Goal: Information Seeking & Learning: Learn about a topic

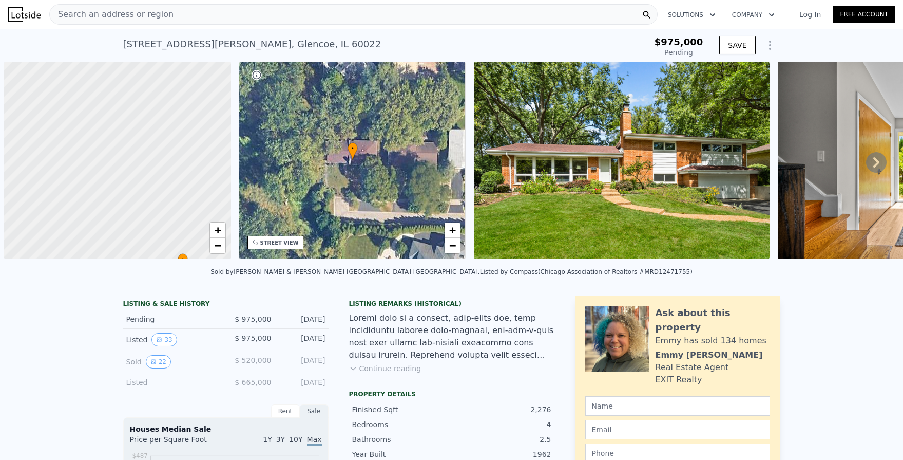
type input "$ 1,647,000"
type input "$ 488,110"
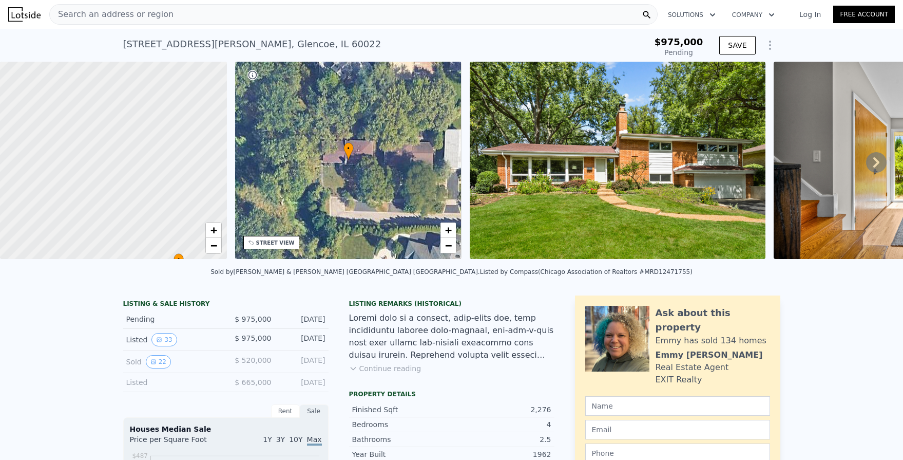
click at [135, 18] on span "Search an address or region" at bounding box center [112, 14] width 124 height 12
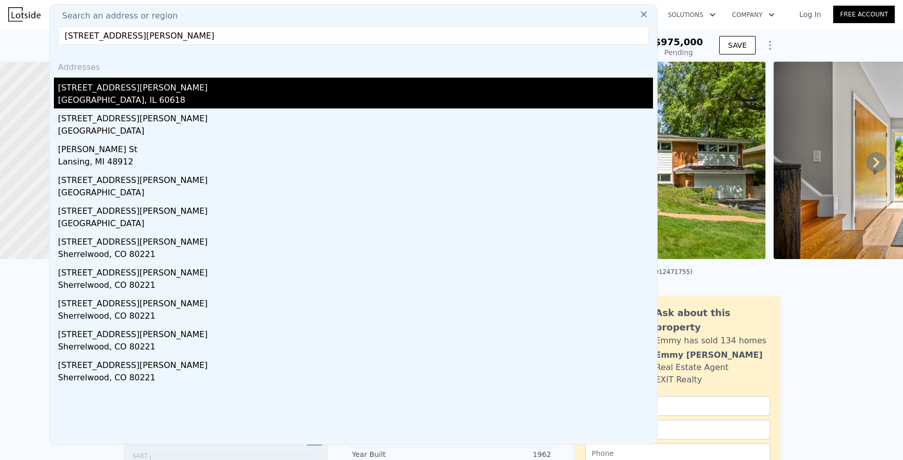
type input "[STREET_ADDRESS][PERSON_NAME]"
click at [91, 100] on div "[GEOGRAPHIC_DATA], IL 60618" at bounding box center [355, 101] width 595 height 14
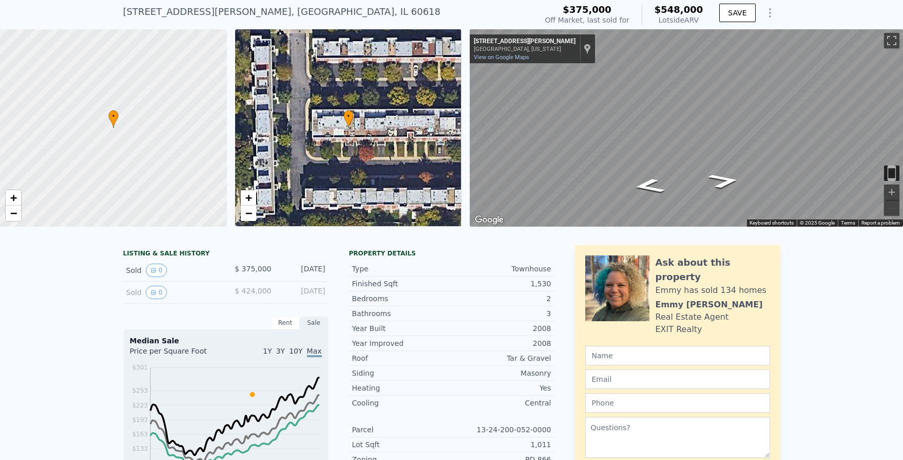
scroll to position [35, 0]
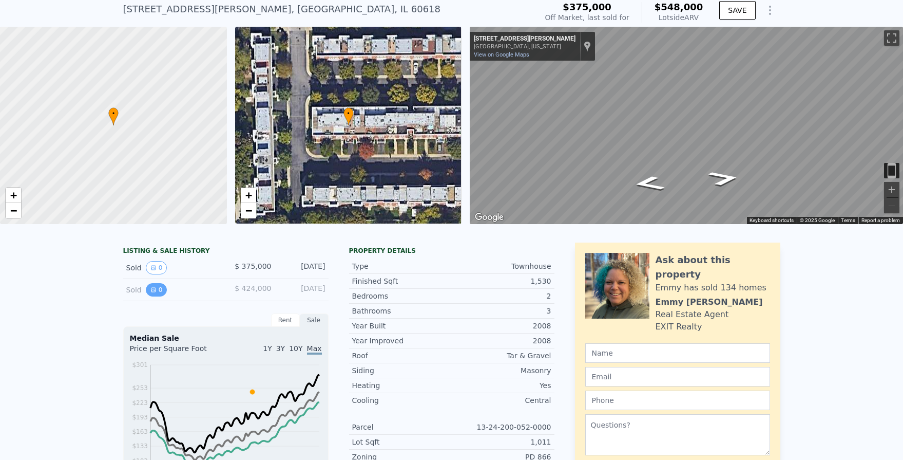
click at [156, 291] on button "0" at bounding box center [157, 289] width 22 height 13
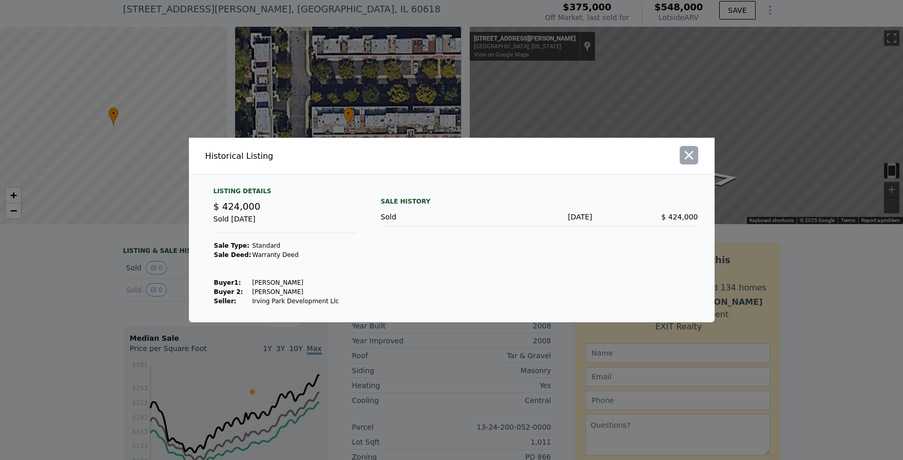
click at [695, 159] on icon "button" at bounding box center [689, 155] width 14 height 14
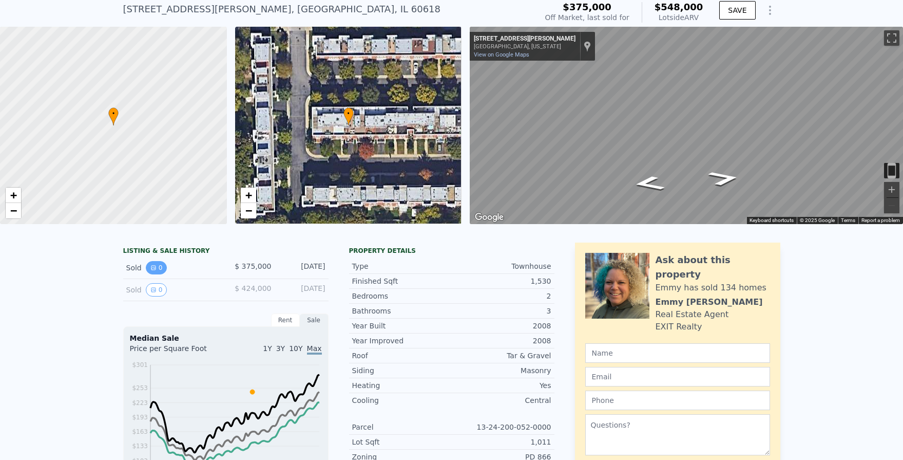
click at [154, 264] on icon "View historical data" at bounding box center [153, 267] width 6 height 6
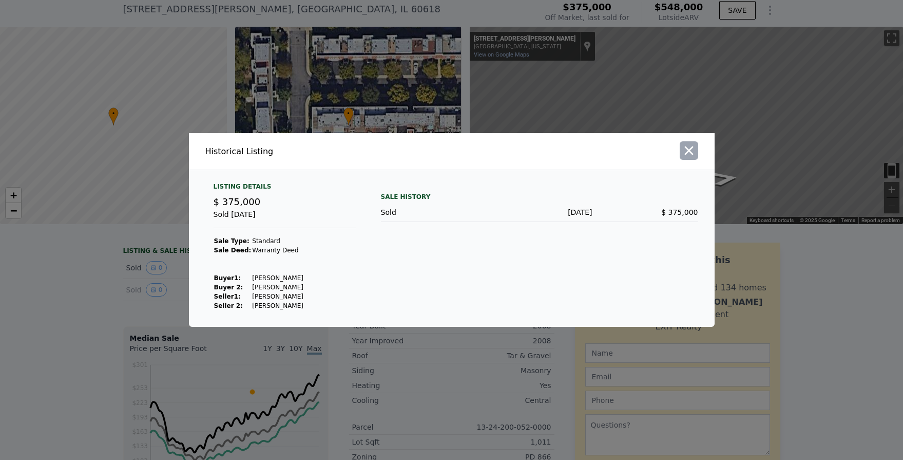
click at [684, 155] on icon "button" at bounding box center [689, 150] width 14 height 14
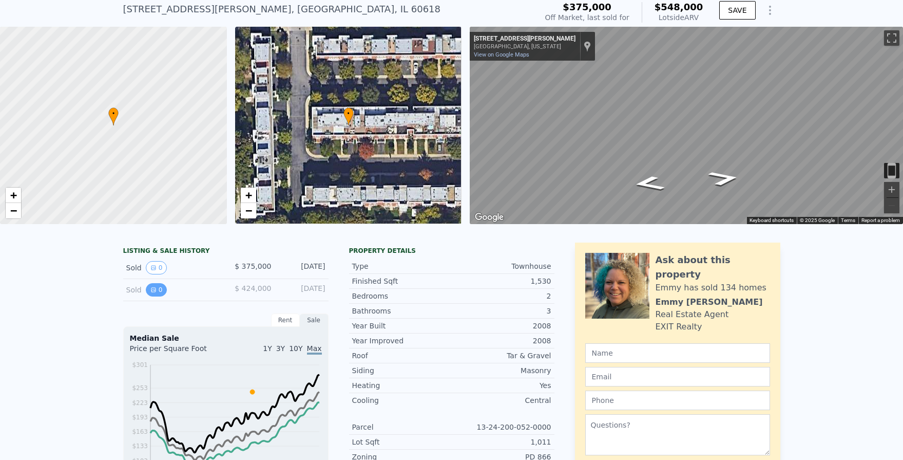
click at [148, 285] on button "0" at bounding box center [157, 289] width 22 height 13
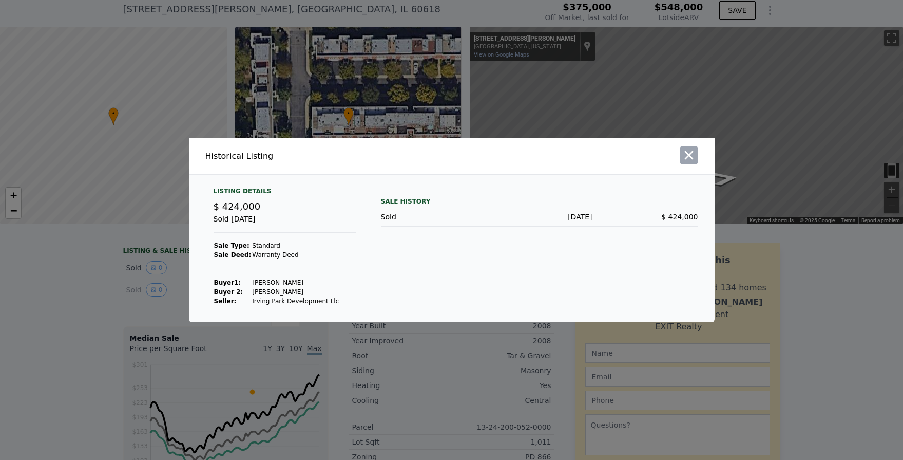
click at [696, 156] on button "button" at bounding box center [689, 155] width 18 height 18
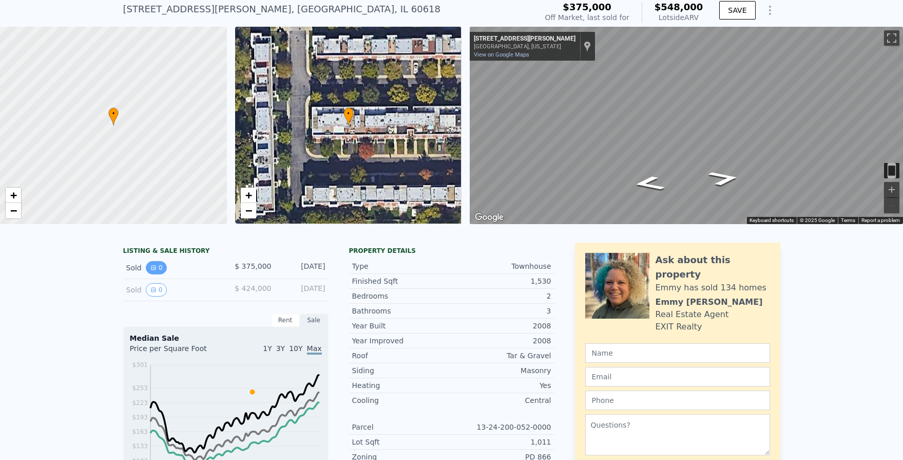
click at [154, 270] on icon "View historical data" at bounding box center [153, 267] width 6 height 6
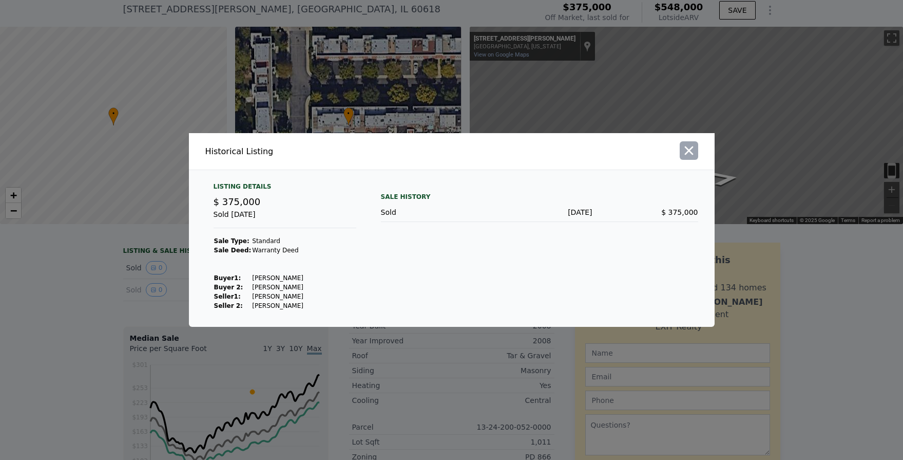
click at [680, 156] on button "button" at bounding box center [689, 150] width 18 height 18
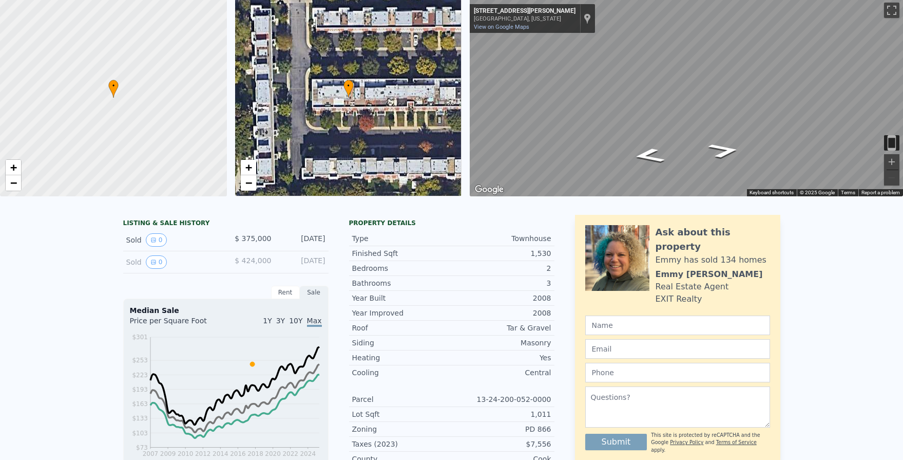
scroll to position [0, 0]
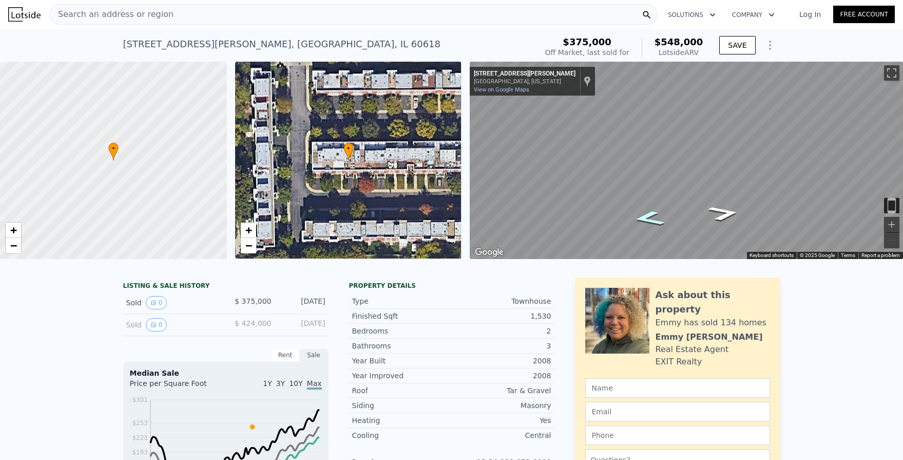
click at [651, 217] on icon "Go East, W Dakin St" at bounding box center [649, 218] width 59 height 22
click at [891, 226] on button "Zoom in" at bounding box center [891, 224] width 15 height 15
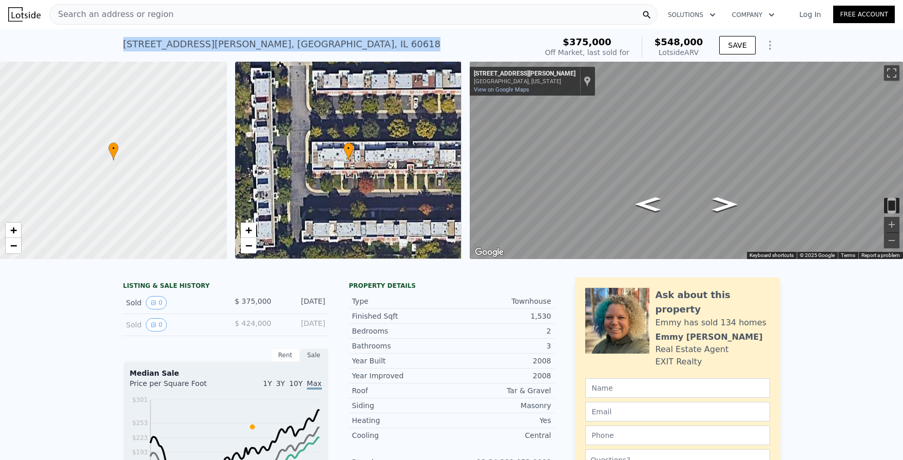
drag, startPoint x: 124, startPoint y: 47, endPoint x: 282, endPoint y: 40, distance: 158.4
click at [282, 40] on div "[STREET_ADDRESS][PERSON_NAME] Sold [DATE] for $375k (~ARV $548k )" at bounding box center [328, 47] width 410 height 29
copy div "[STREET_ADDRESS][PERSON_NAME]"
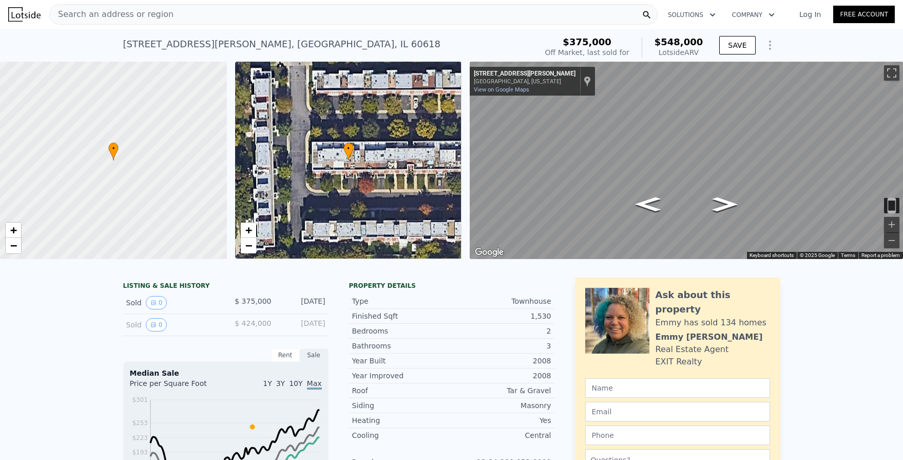
click at [149, 13] on span "Search an address or region" at bounding box center [112, 14] width 124 height 12
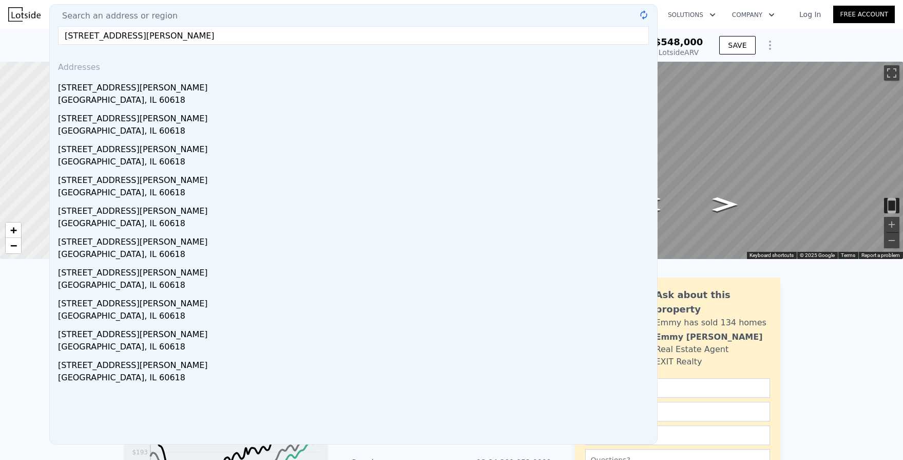
type input "[STREET_ADDRESS][PERSON_NAME]"
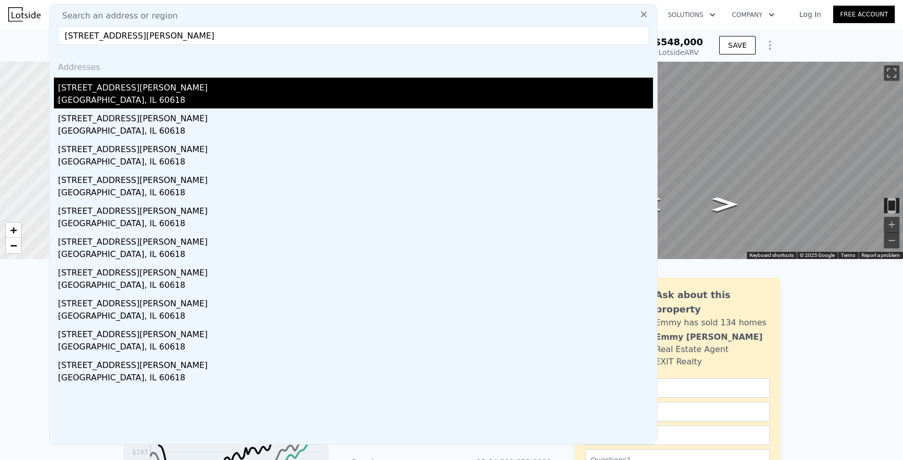
click at [86, 97] on div "[GEOGRAPHIC_DATA], IL 60618" at bounding box center [355, 101] width 595 height 14
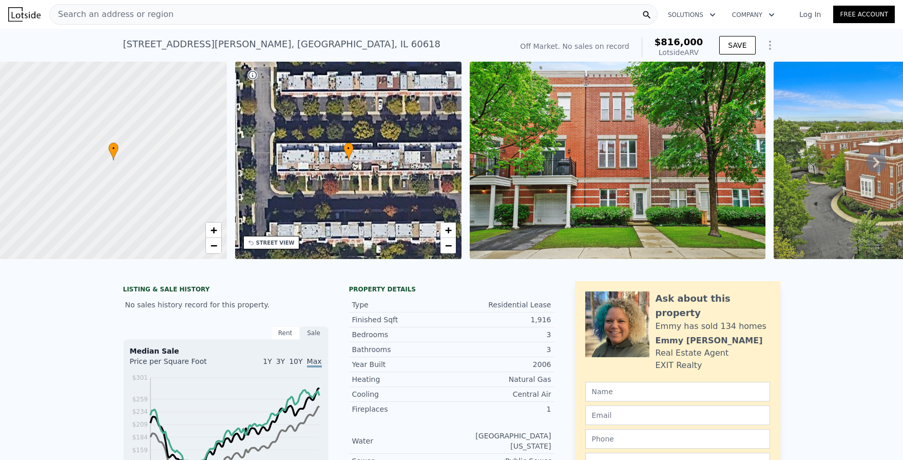
click at [634, 216] on img at bounding box center [618, 160] width 296 height 197
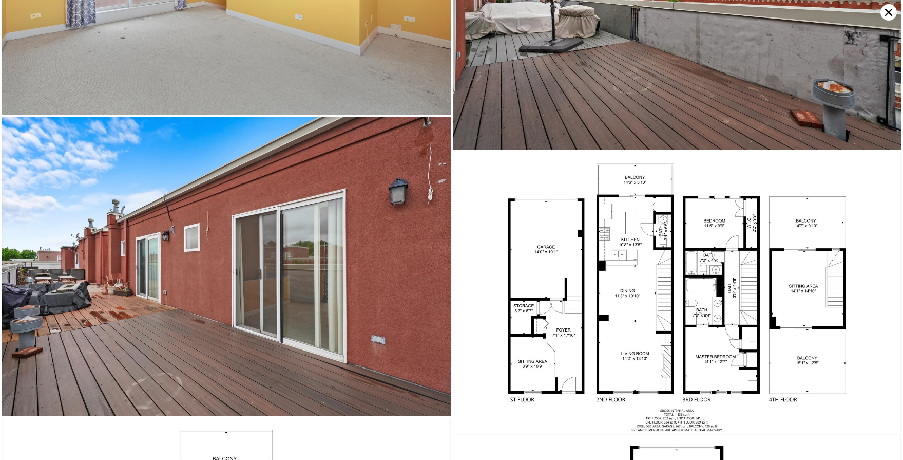
scroll to position [4256, 0]
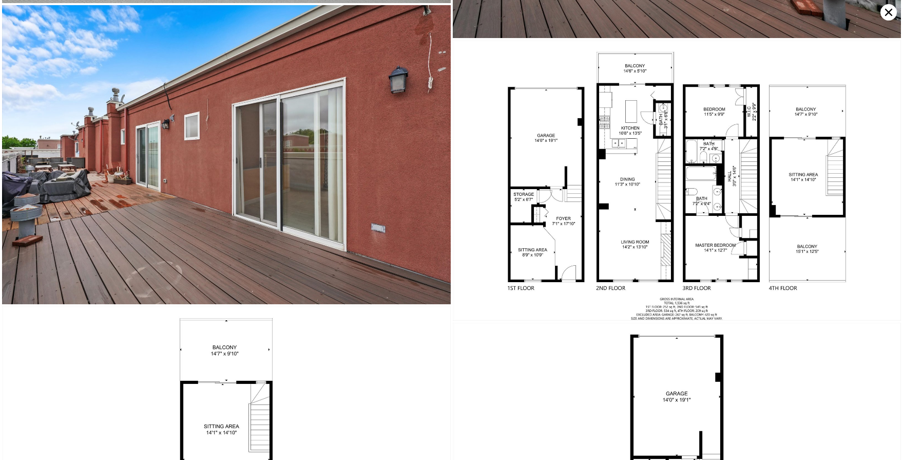
click at [598, 213] on img at bounding box center [677, 180] width 449 height 280
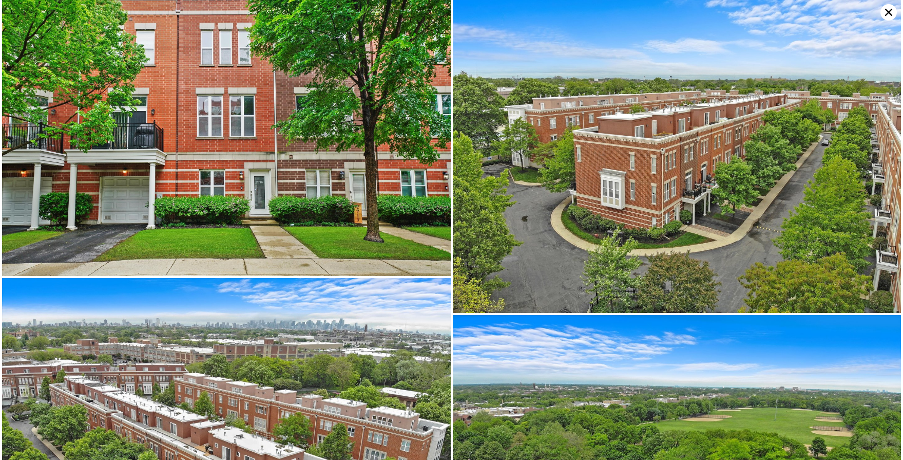
scroll to position [0, 0]
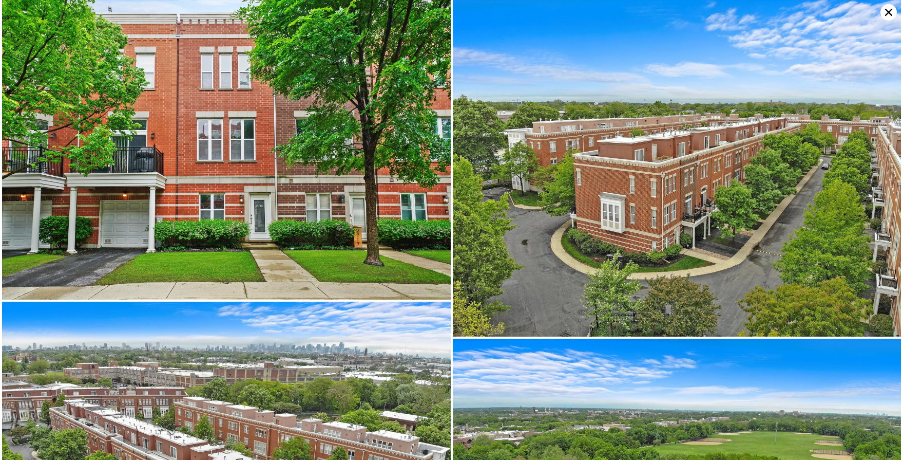
click at [267, 223] on img at bounding box center [226, 149] width 449 height 299
click at [263, 214] on img at bounding box center [226, 149] width 449 height 299
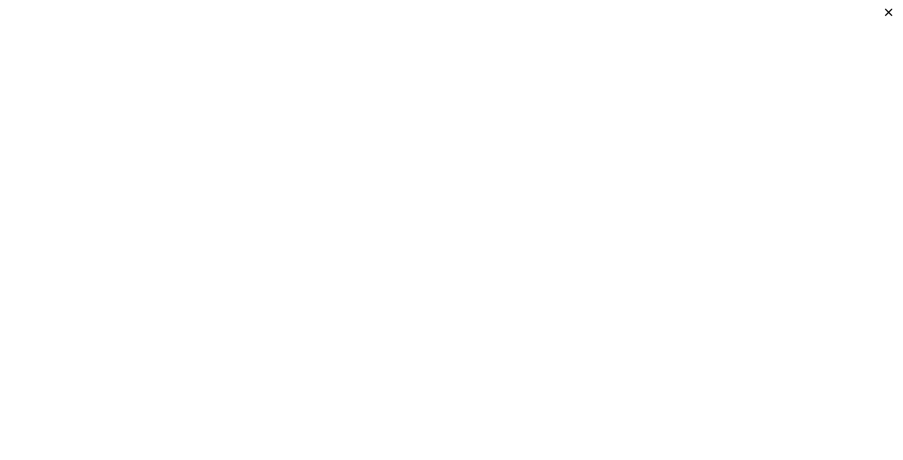
type input "3"
type input "4"
type input "2"
type input "1733"
type input "3170"
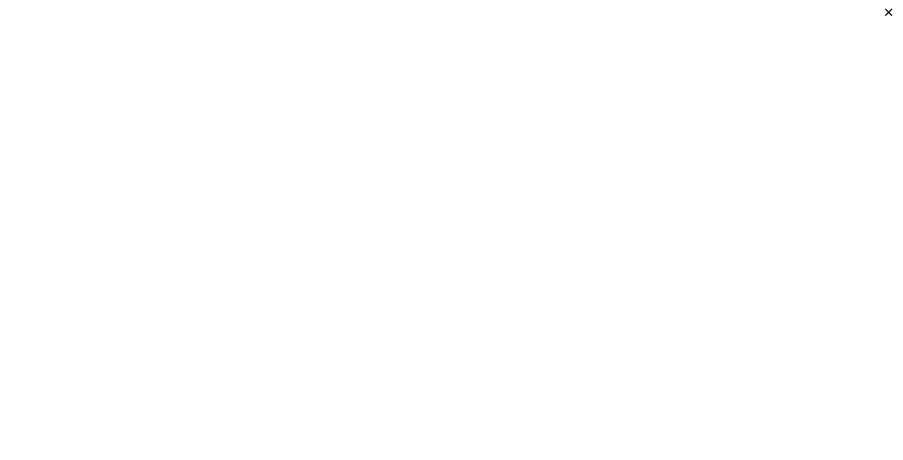
type input "7050"
type input "18600"
type input "$ 1,647,000"
type input "8"
type input "$ 488,110"
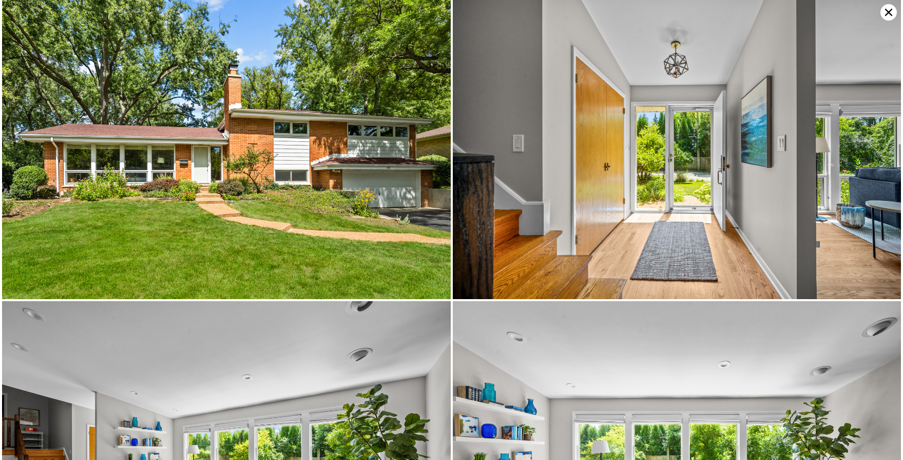
click at [888, 16] on icon at bounding box center [889, 12] width 16 height 16
